Goal: Task Accomplishment & Management: Use online tool/utility

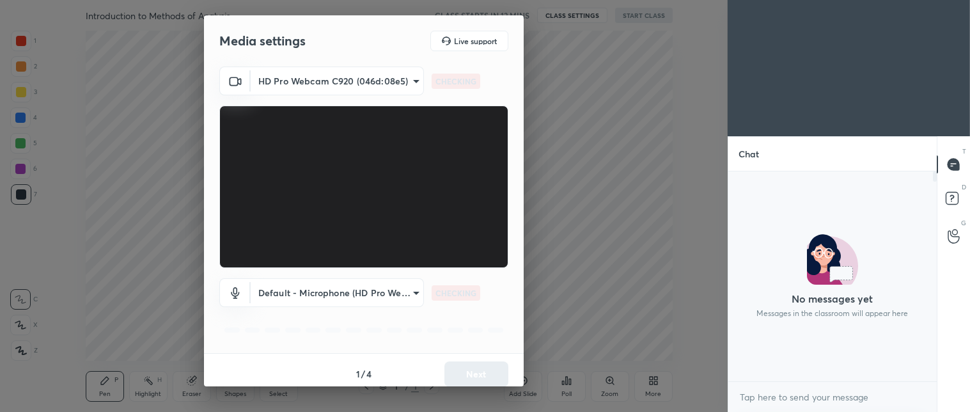
scroll to position [237, 205]
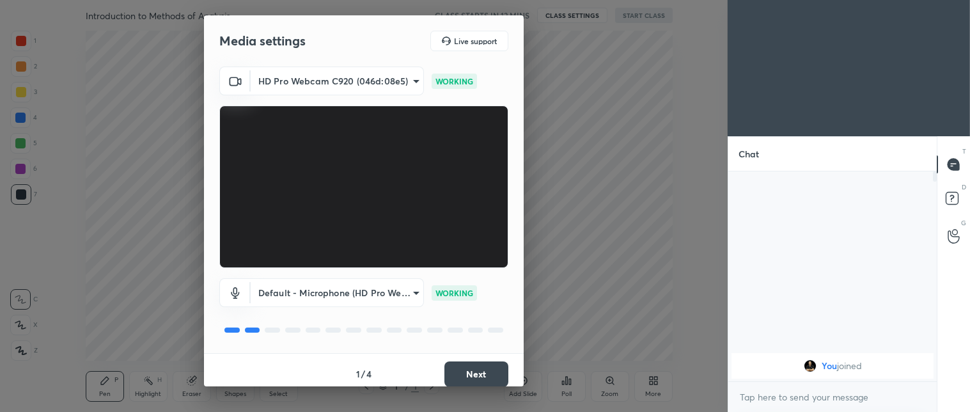
click at [479, 372] on button "Next" at bounding box center [476, 374] width 64 height 26
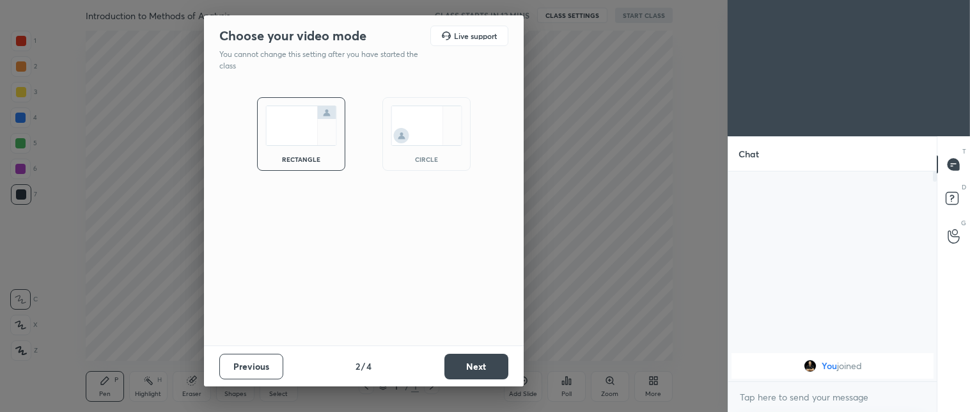
click at [479, 372] on button "Next" at bounding box center [476, 367] width 64 height 26
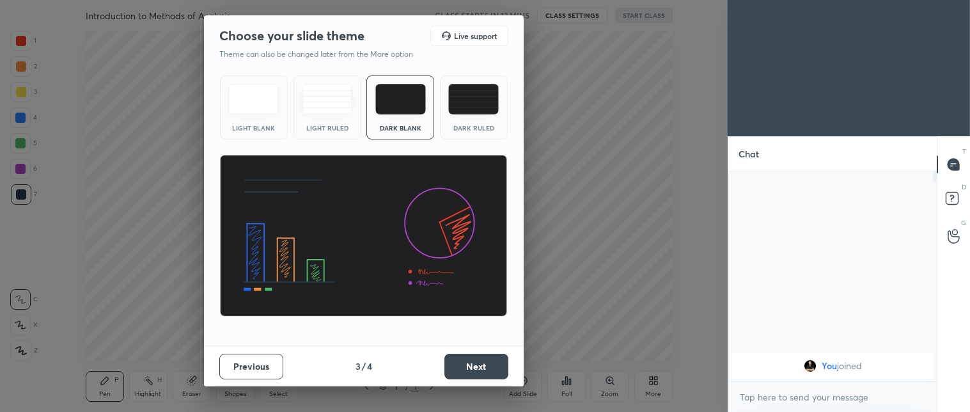
click at [479, 372] on button "Next" at bounding box center [476, 367] width 64 height 26
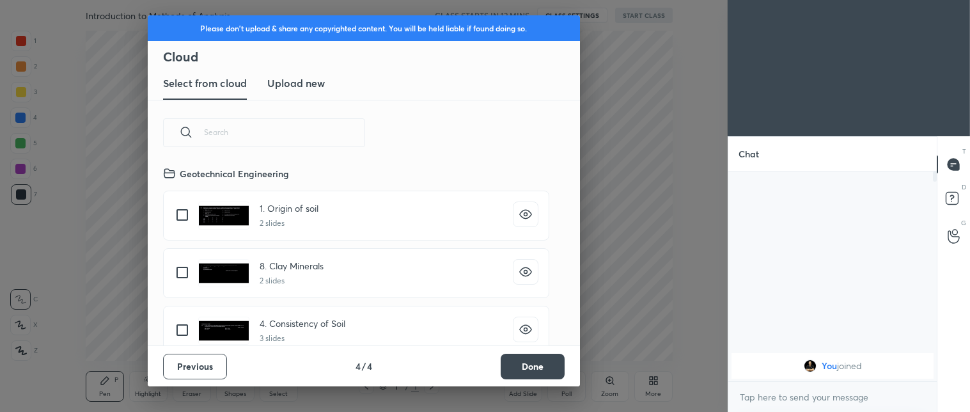
scroll to position [3, 7]
click at [516, 362] on button "Done" at bounding box center [533, 367] width 64 height 26
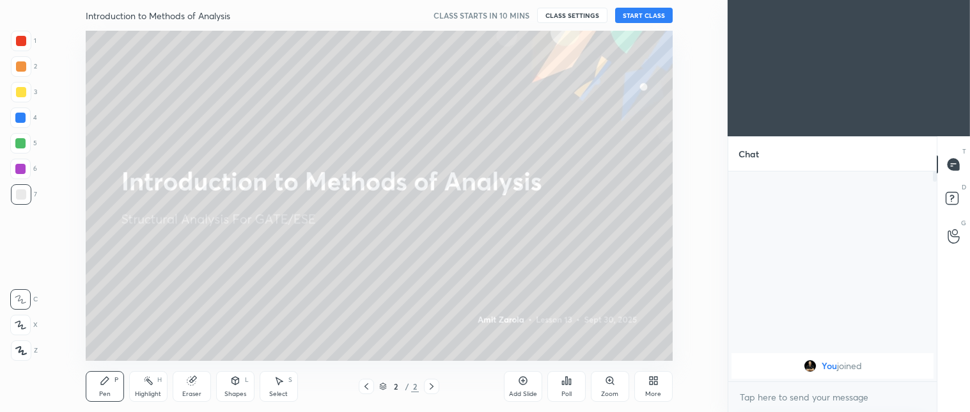
click at [655, 9] on button "START CLASS" at bounding box center [644, 15] width 58 height 15
click at [518, 21] on button "mute" at bounding box center [511, 15] width 46 height 15
click at [646, 9] on button "End Class" at bounding box center [646, 15] width 52 height 15
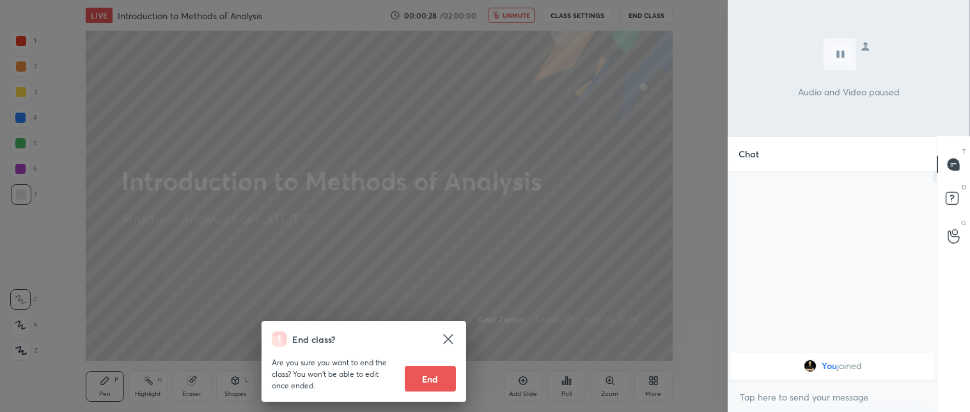
click at [442, 375] on button "End" at bounding box center [430, 379] width 51 height 26
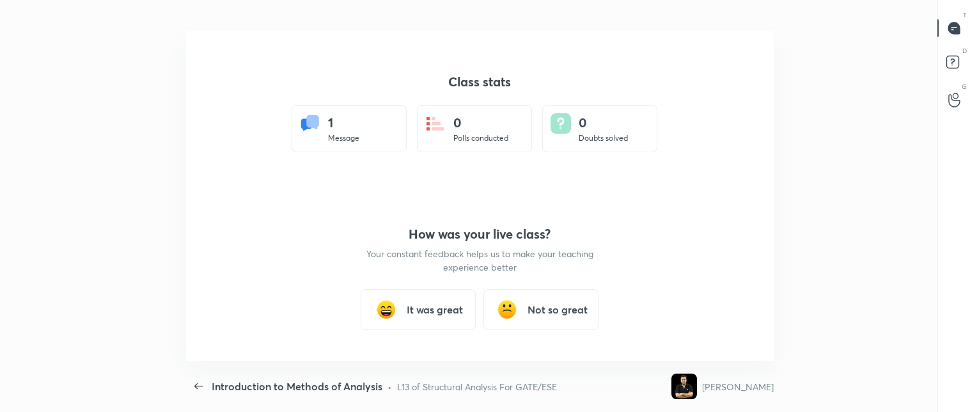
scroll to position [63595, 62964]
click at [443, 316] on h3 "It was great" at bounding box center [435, 309] width 56 height 15
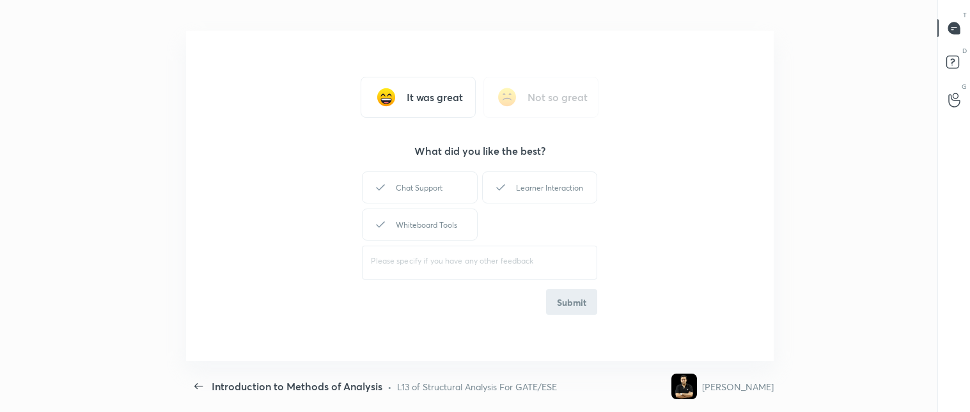
click at [465, 160] on div "It was great Not so great What did you like the best? Chat Support Learner Inte…" at bounding box center [479, 196] width 587 height 330
click at [428, 194] on div "Chat Support" at bounding box center [419, 187] width 115 height 32
